Goal: Transaction & Acquisition: Purchase product/service

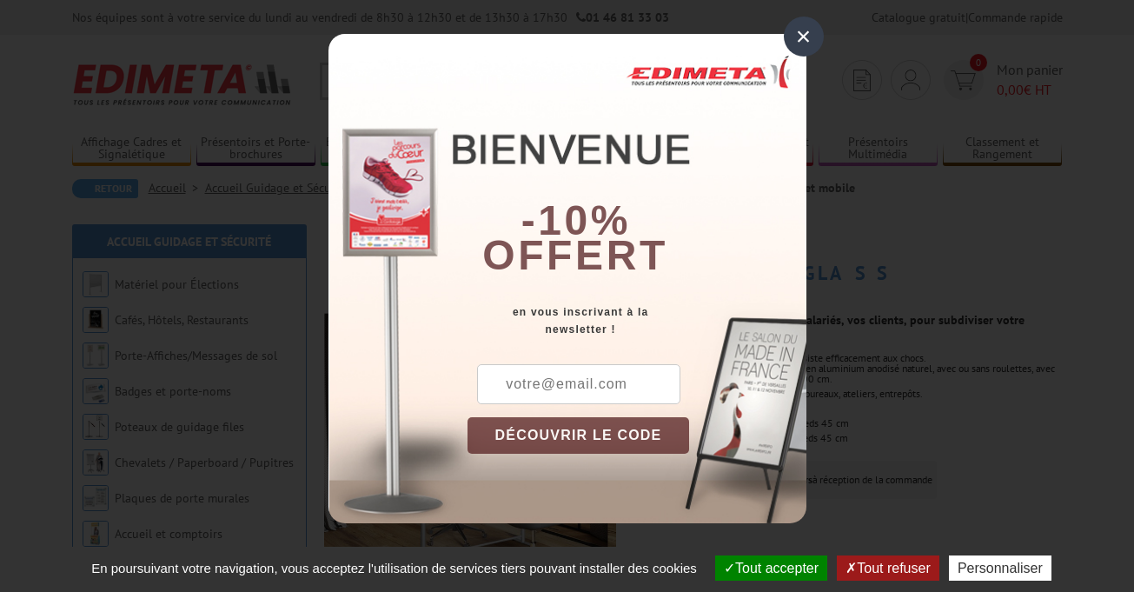
click at [809, 41] on div "×" at bounding box center [804, 37] width 40 height 40
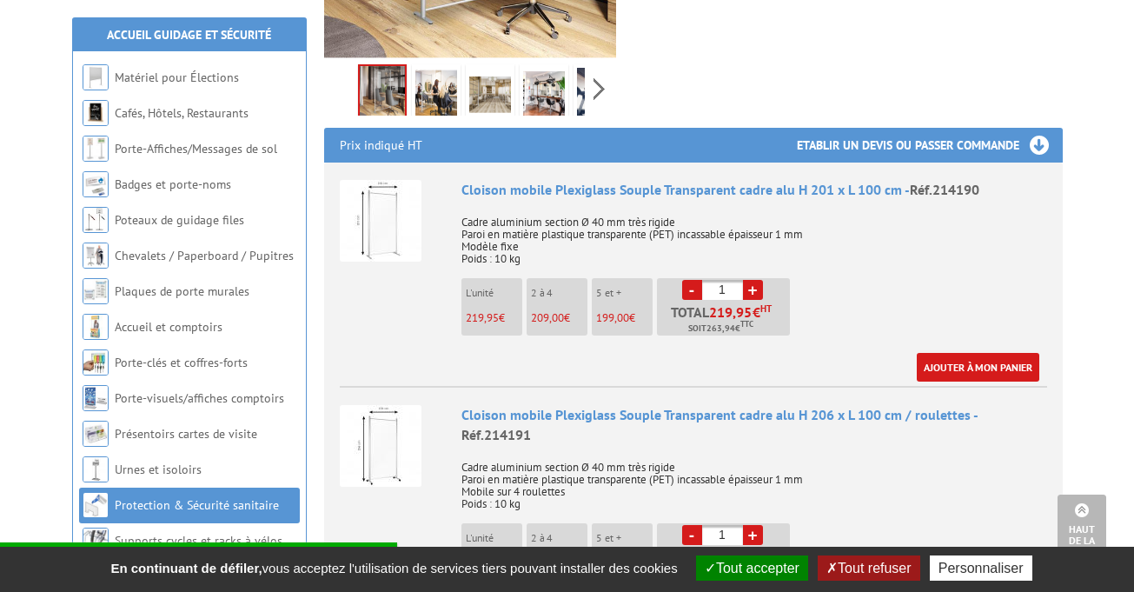
scroll to position [549, 0]
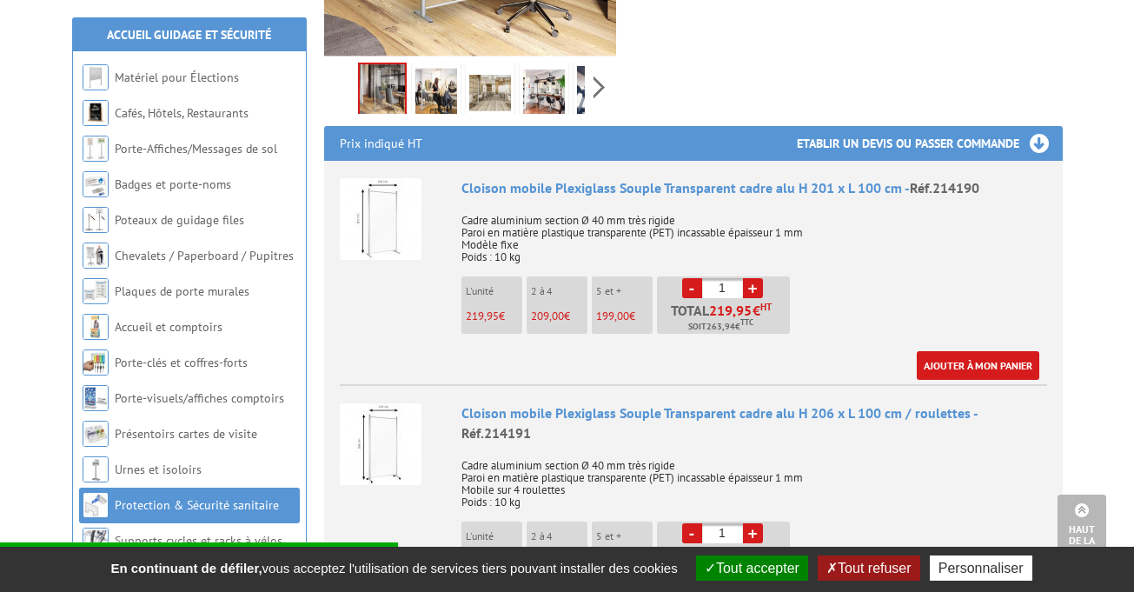
click at [753, 278] on link "+" at bounding box center [753, 288] width 20 height 20
click at [692, 278] on link "-" at bounding box center [692, 288] width 20 height 20
type input "2"
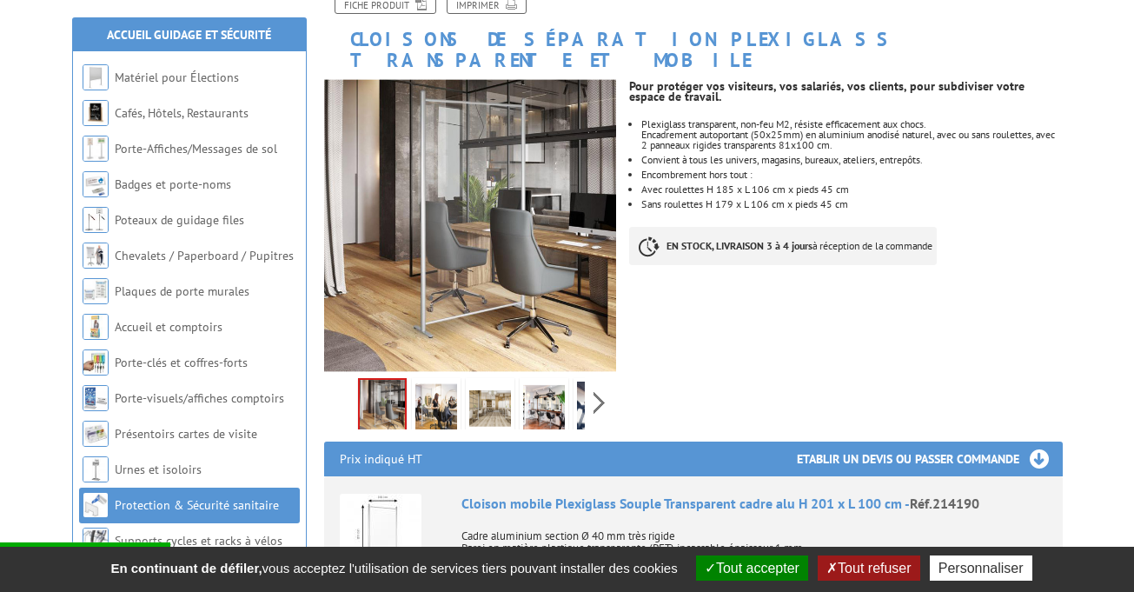
scroll to position [245, 0]
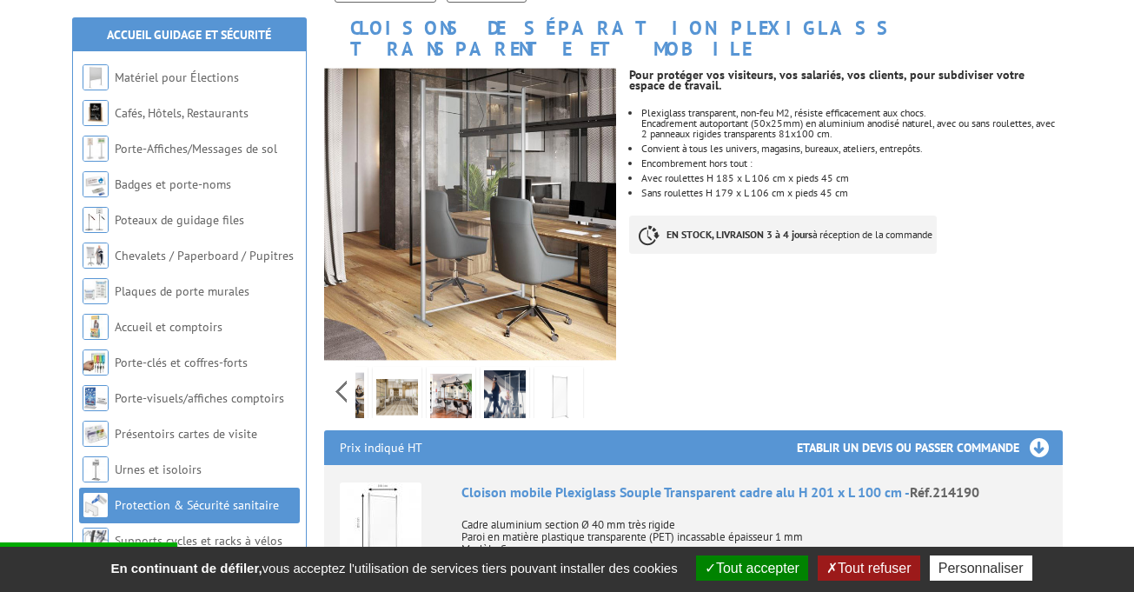
click at [594, 368] on div "Previous Next" at bounding box center [470, 391] width 293 height 61
click at [396, 370] on img at bounding box center [397, 397] width 42 height 54
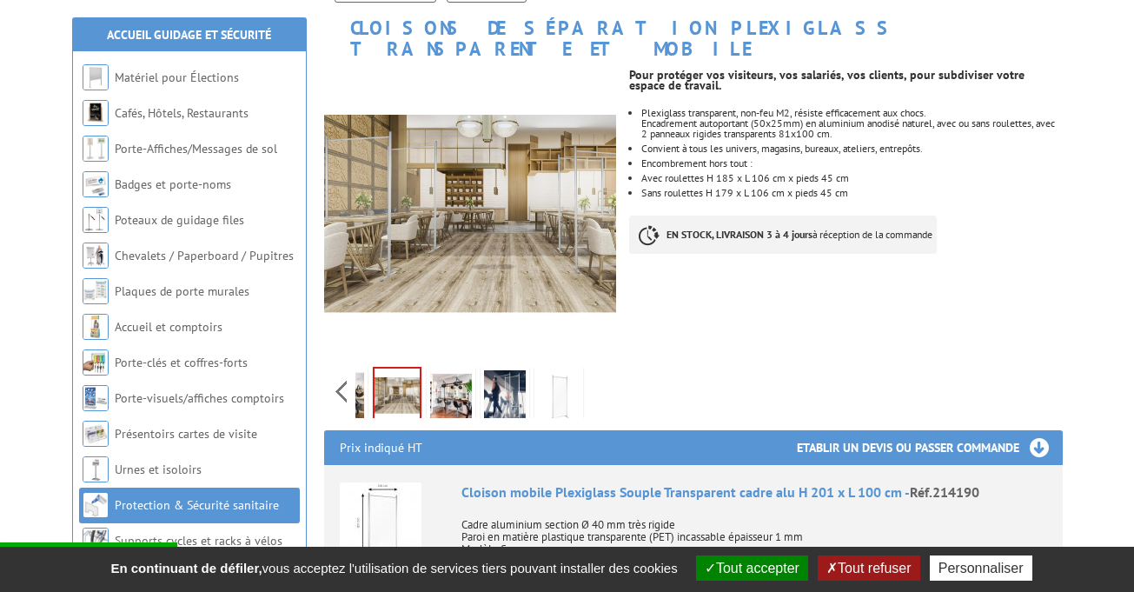
click at [454, 370] on img at bounding box center [451, 397] width 42 height 54
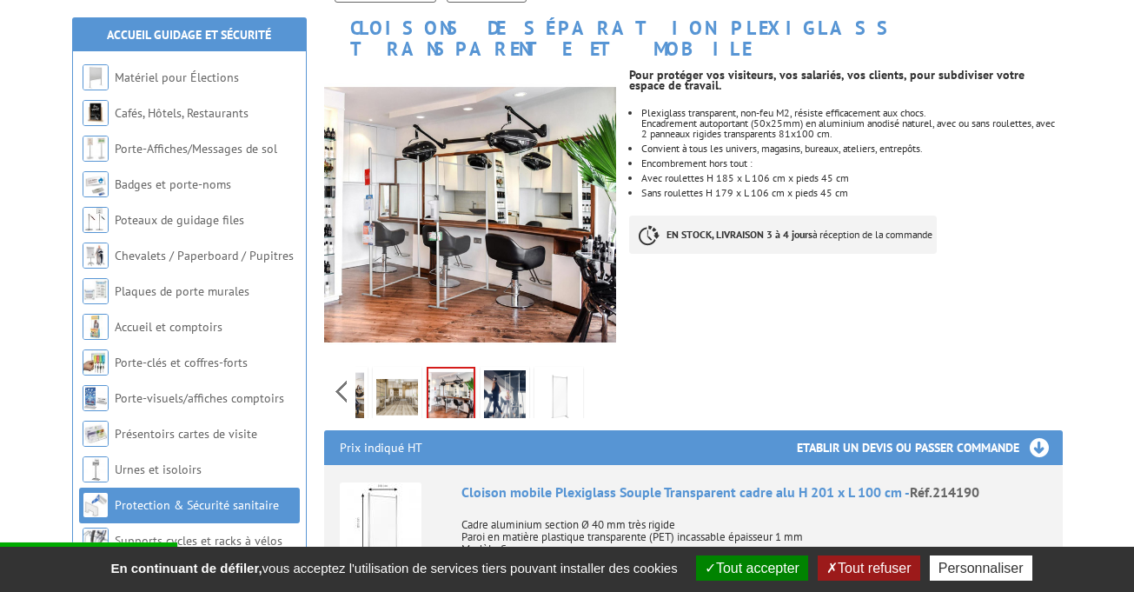
click at [500, 375] on img at bounding box center [505, 397] width 42 height 54
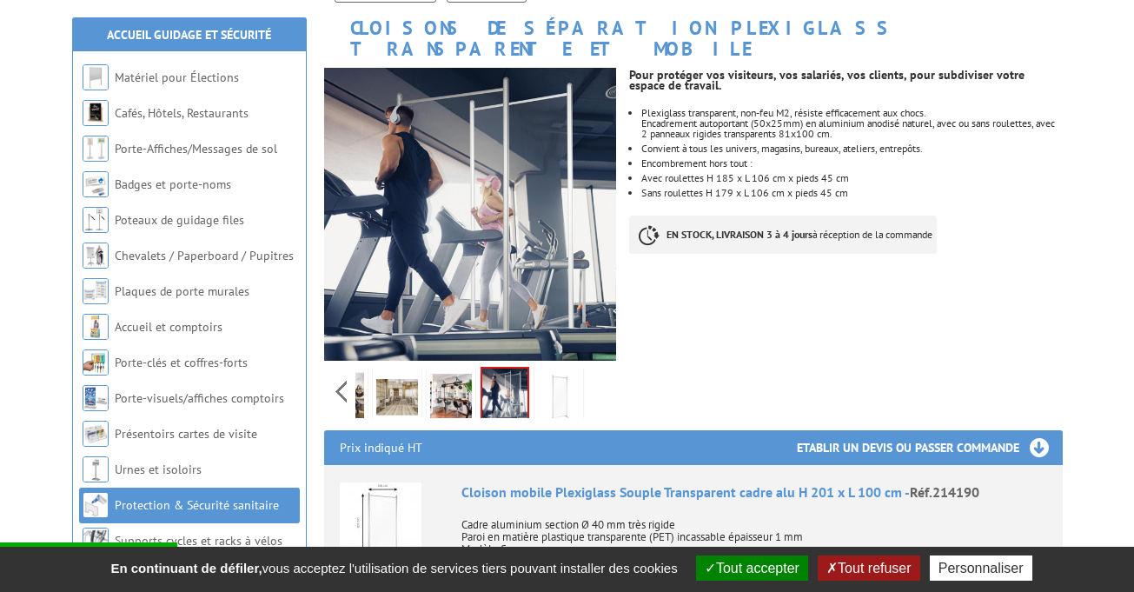
click at [556, 386] on img at bounding box center [559, 397] width 42 height 54
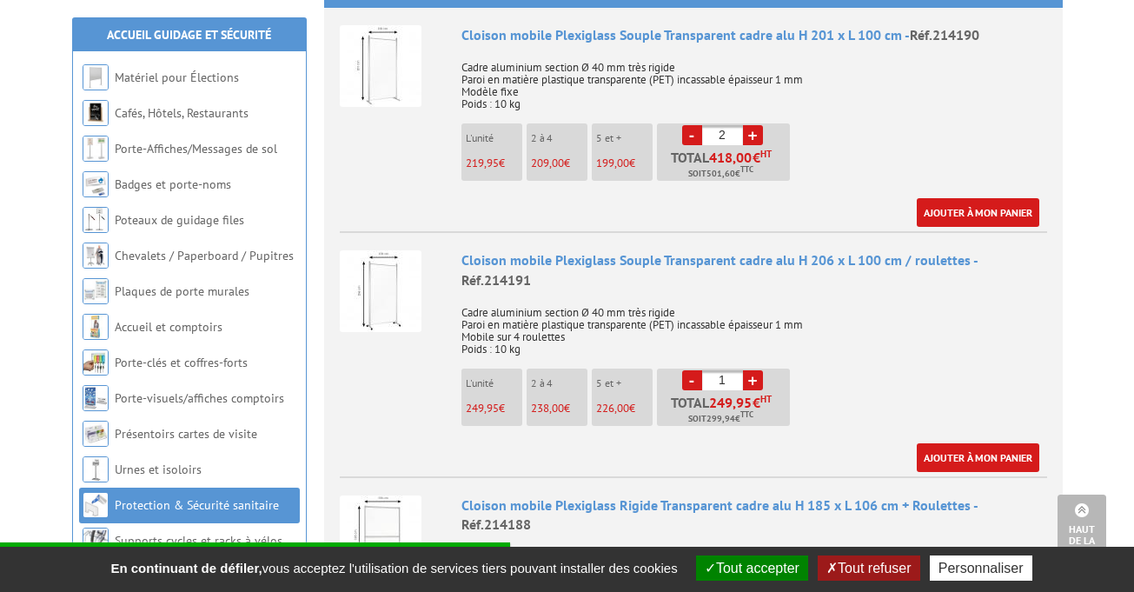
scroll to position [700, 0]
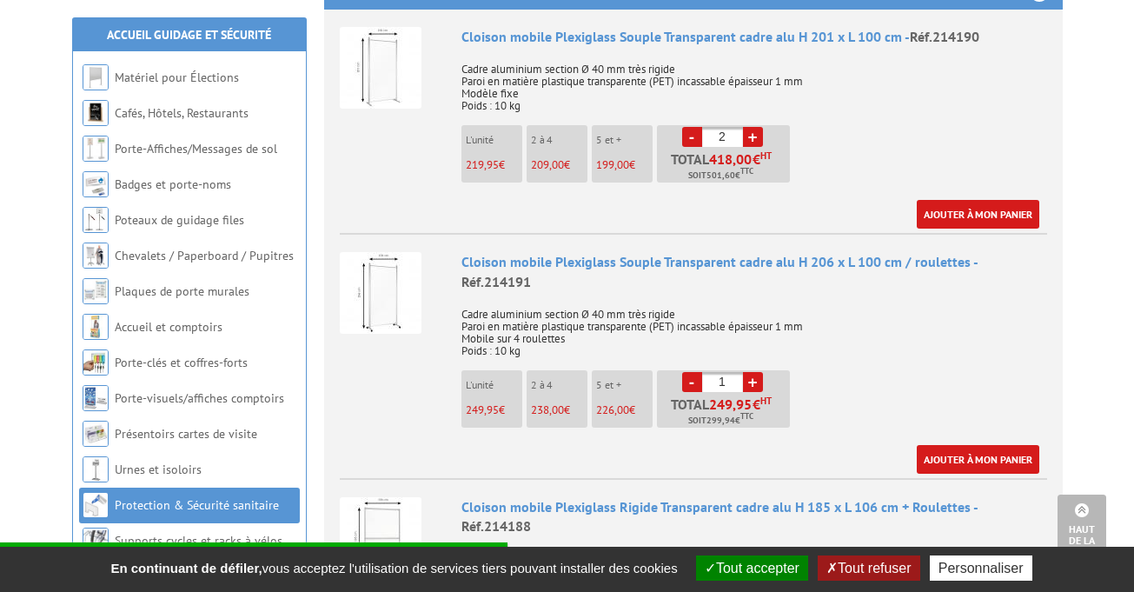
click at [383, 56] on img at bounding box center [381, 68] width 82 height 82
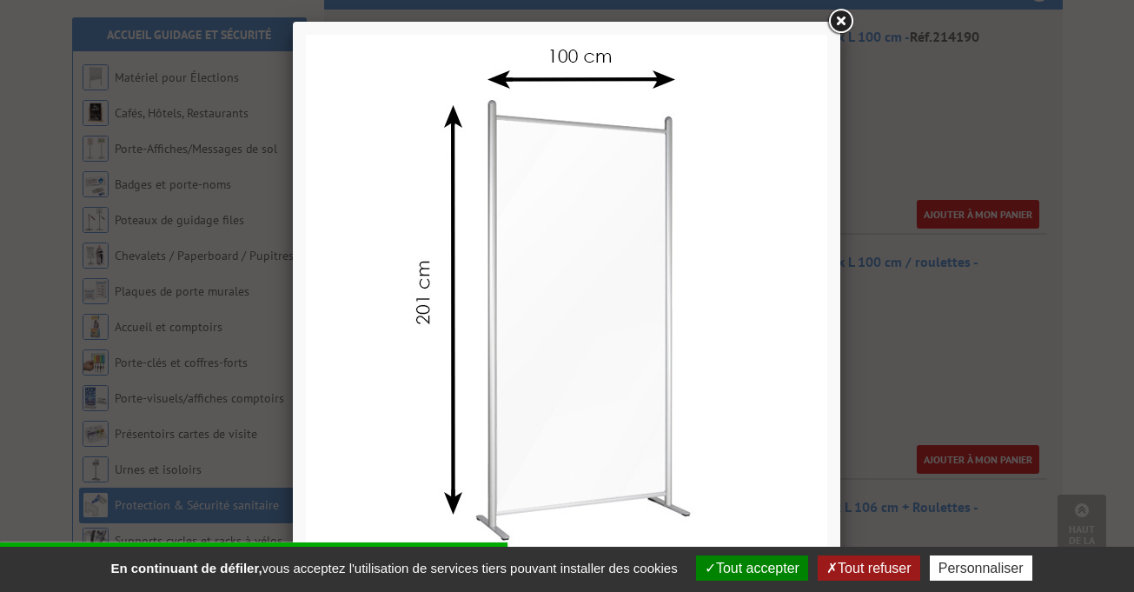
click at [848, 18] on link at bounding box center [840, 21] width 31 height 31
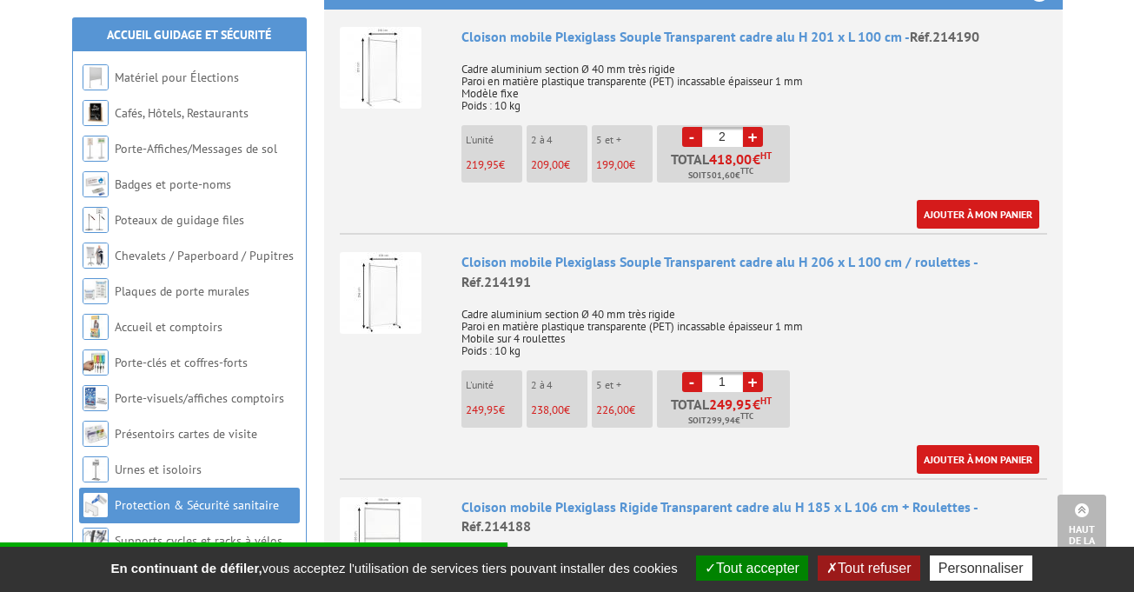
click at [392, 269] on img at bounding box center [381, 293] width 82 height 82
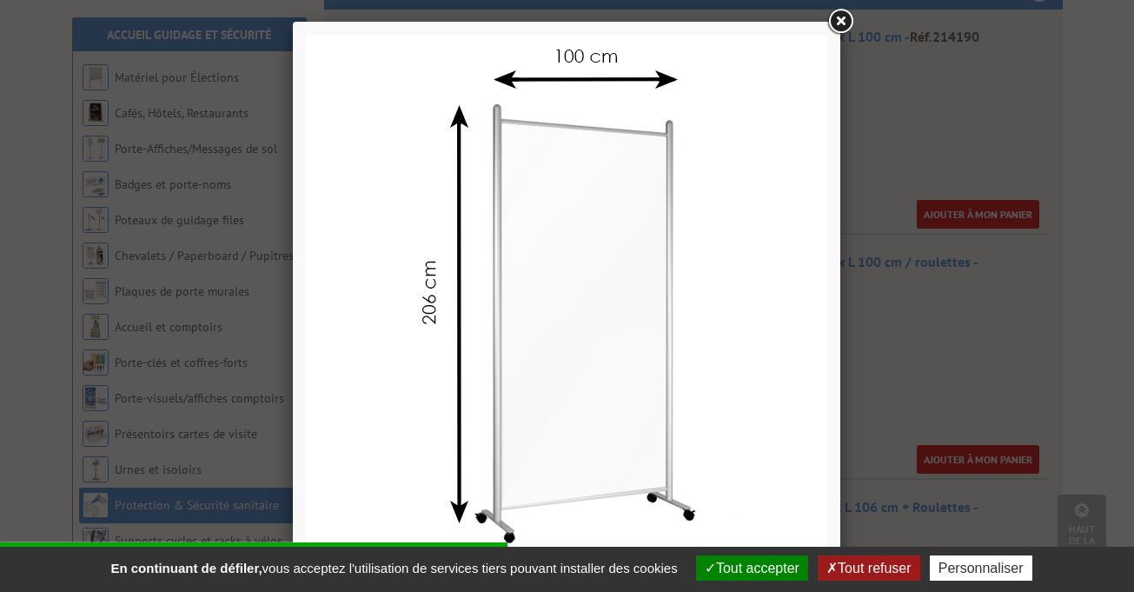
click at [840, 21] on link at bounding box center [840, 21] width 31 height 31
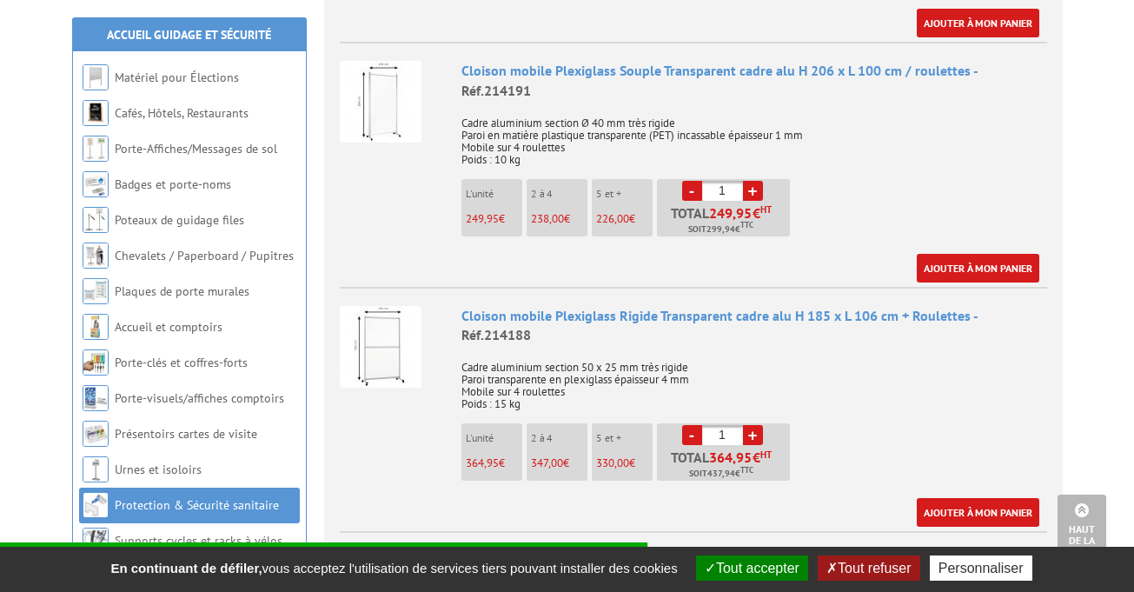
scroll to position [892, 0]
click at [380, 310] on img at bounding box center [381, 346] width 82 height 82
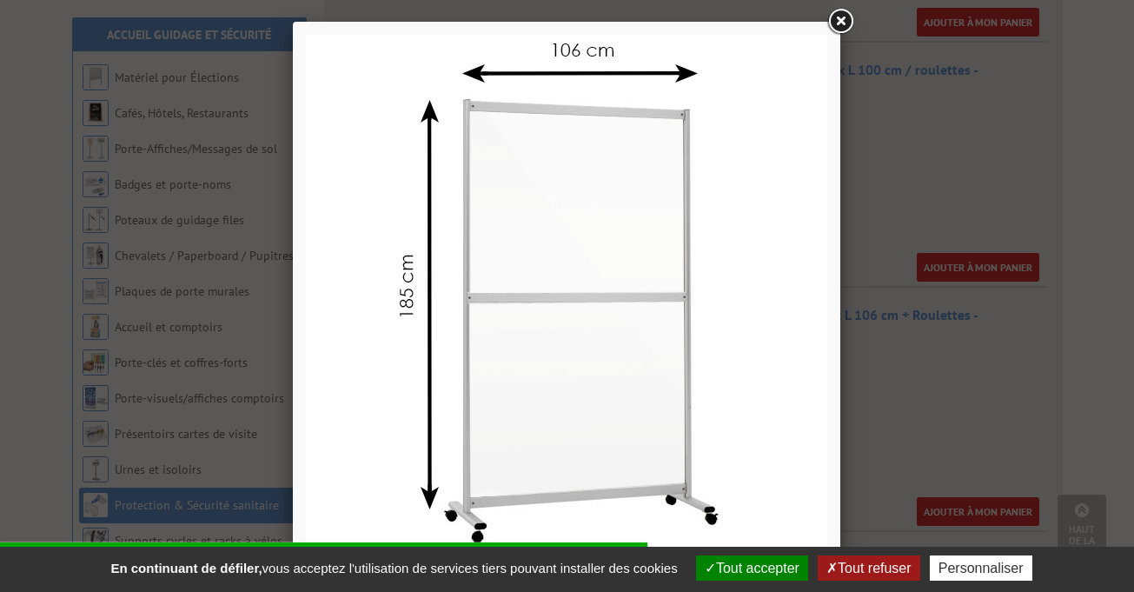
click at [843, 12] on link at bounding box center [840, 21] width 31 height 31
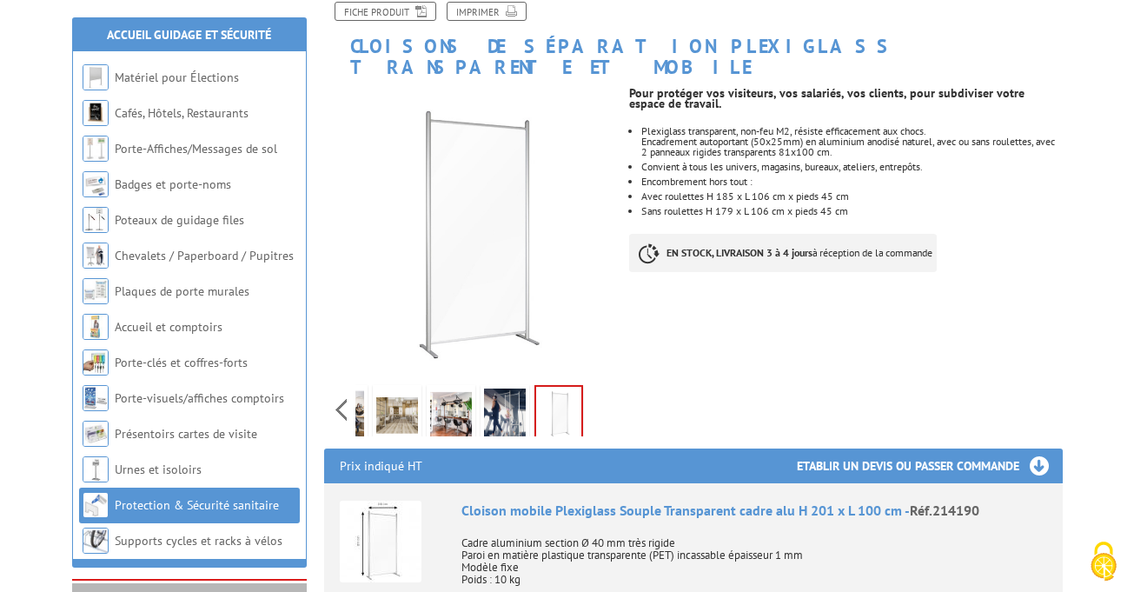
scroll to position [225, 0]
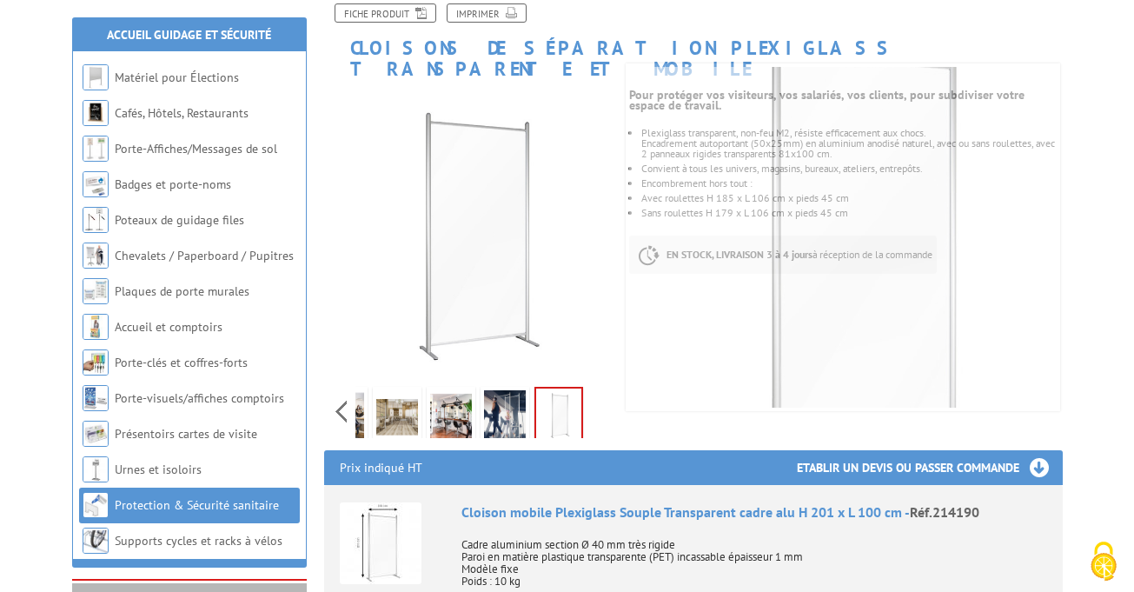
click at [337, 389] on div "Previous Next" at bounding box center [470, 411] width 293 height 61
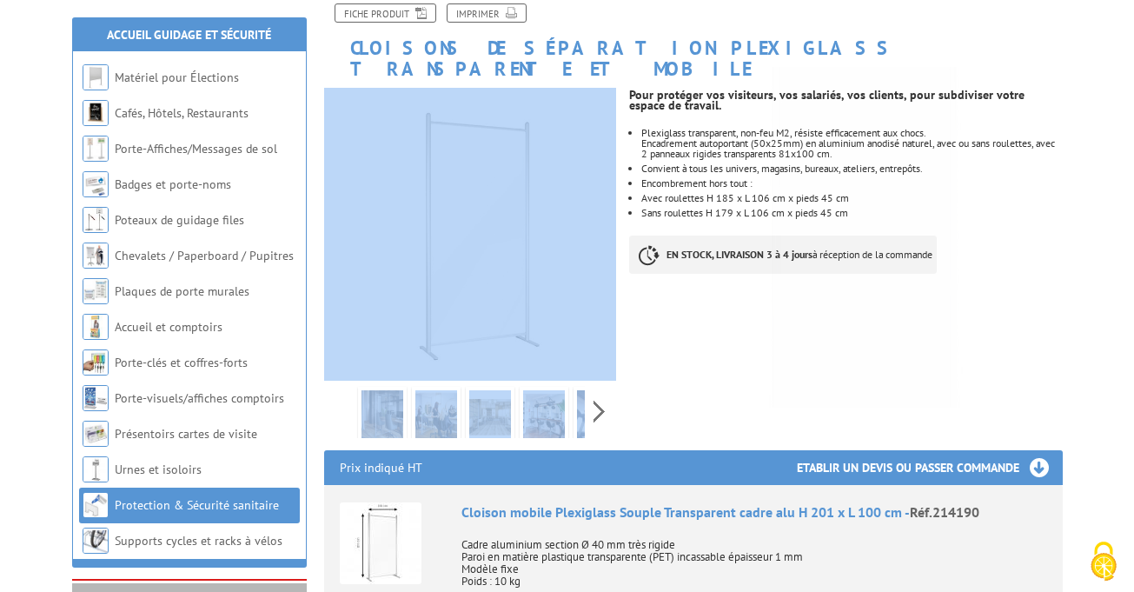
click at [337, 389] on div "Previous Next" at bounding box center [470, 411] width 293 height 61
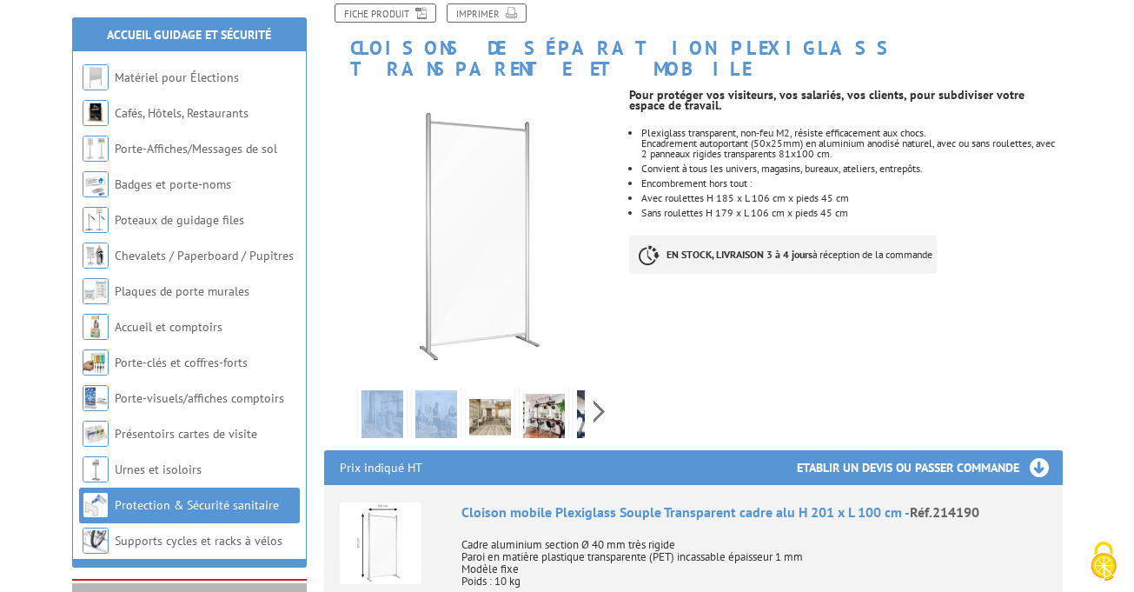
click at [337, 389] on div "Previous Next" at bounding box center [470, 411] width 293 height 61
click at [391, 390] on img at bounding box center [382, 417] width 42 height 54
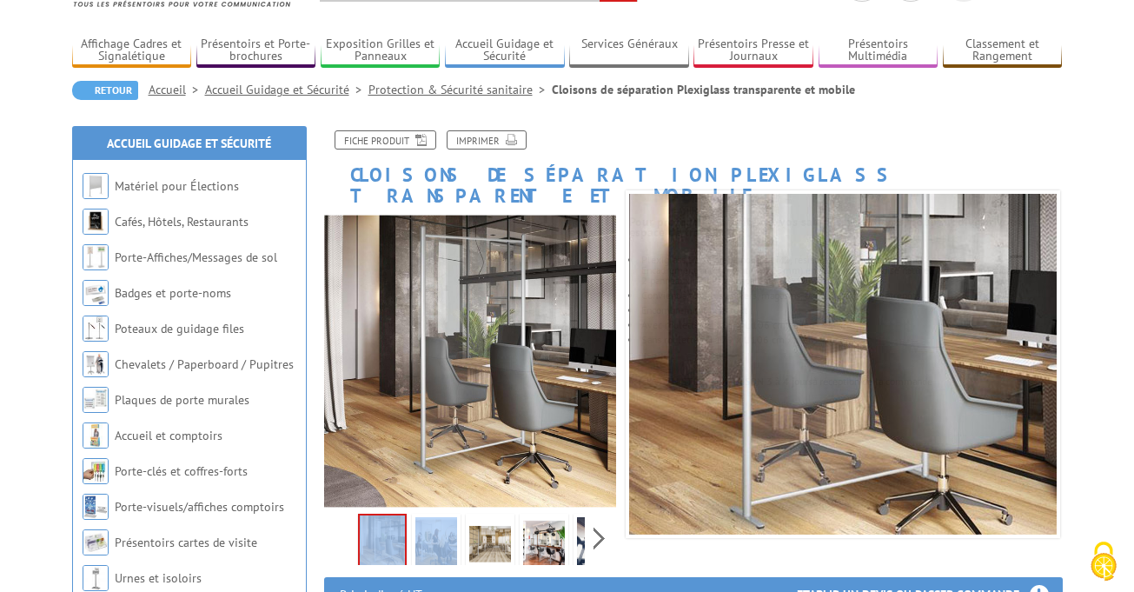
scroll to position [96, 0]
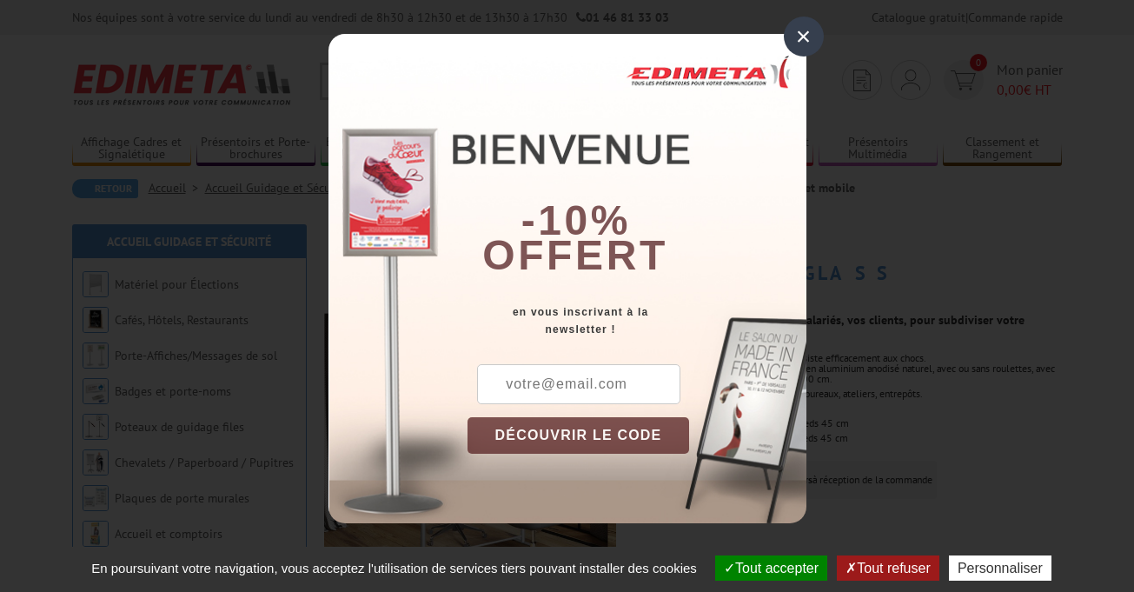
click at [803, 30] on div "×" at bounding box center [804, 37] width 40 height 40
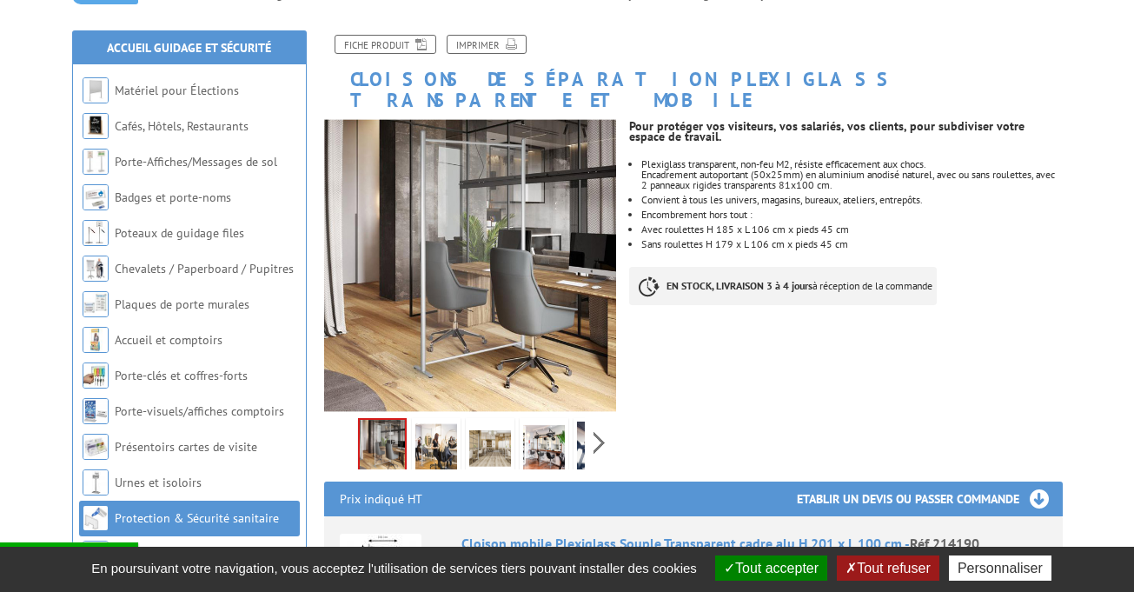
scroll to position [196, 0]
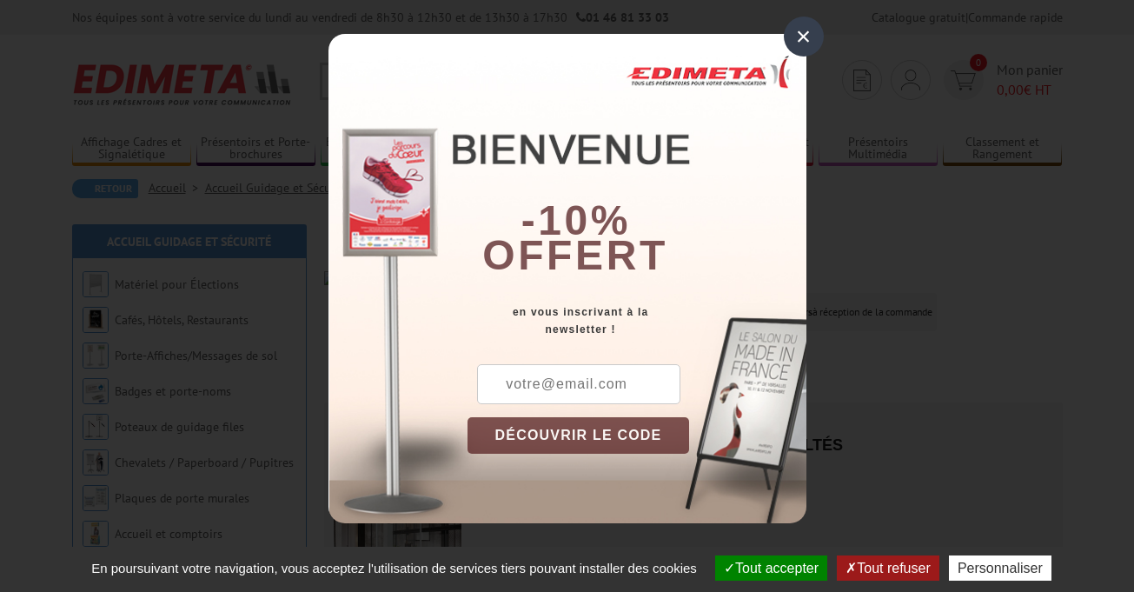
click at [806, 36] on div "×" at bounding box center [804, 37] width 40 height 40
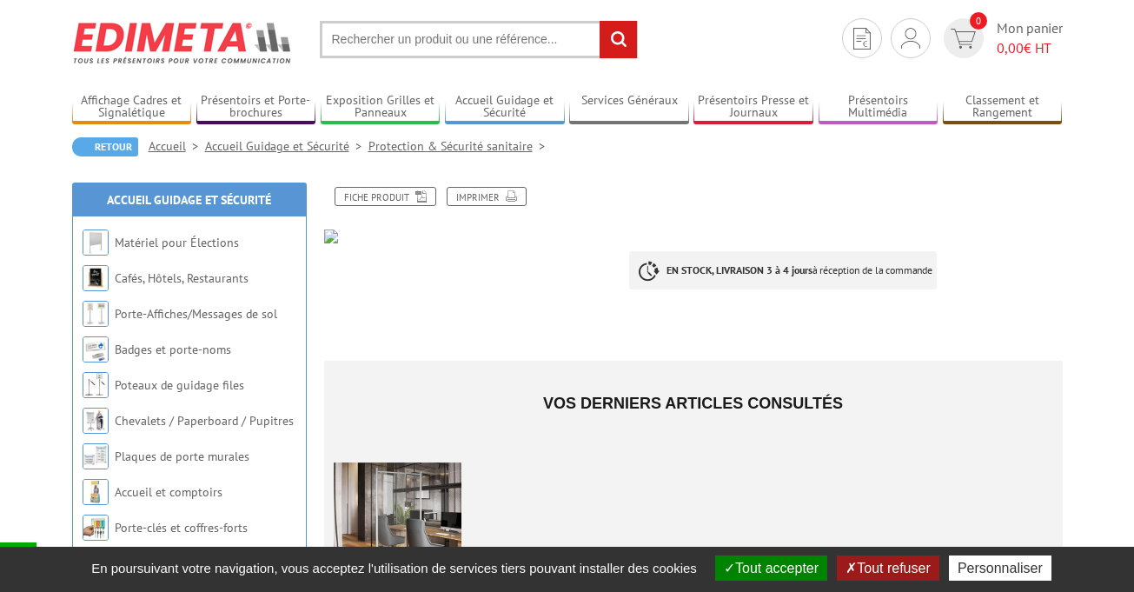
scroll to position [28, 0]
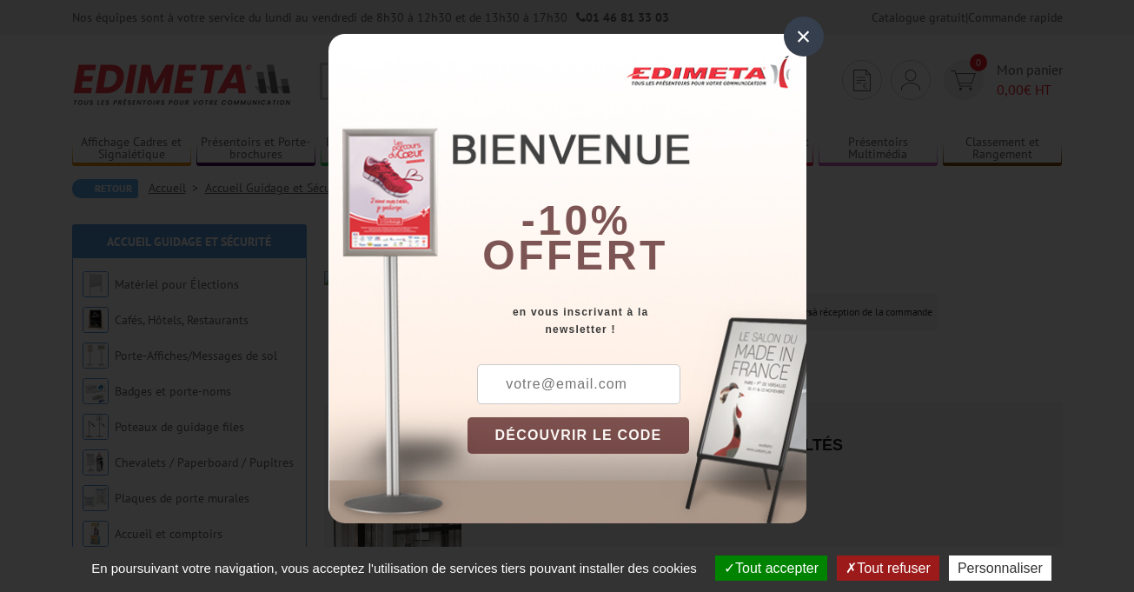
click at [812, 43] on div "×" at bounding box center [804, 37] width 40 height 40
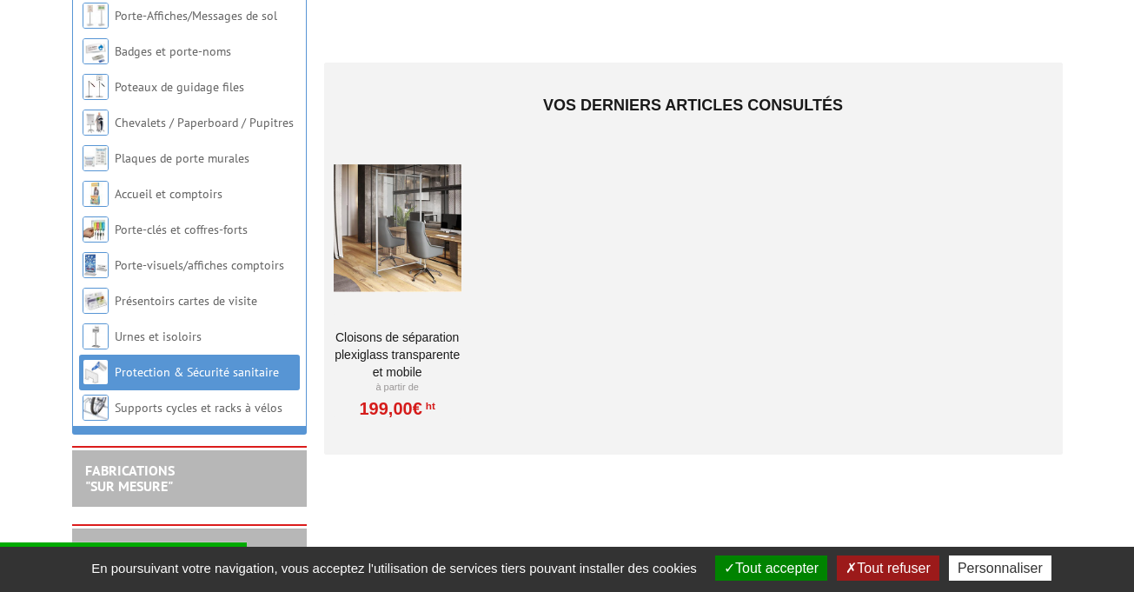
scroll to position [341, 0]
